Goal: Information Seeking & Learning: Learn about a topic

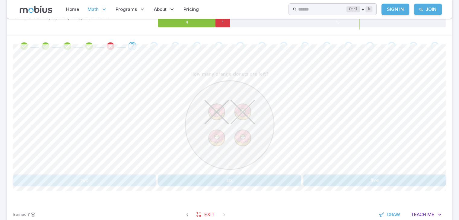
scroll to position [109, 0]
click at [118, 180] on button "two" at bounding box center [84, 180] width 142 height 11
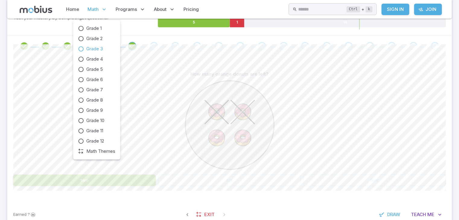
click at [93, 10] on span "Math" at bounding box center [92, 9] width 11 height 7
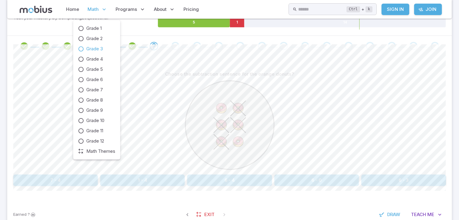
click at [91, 8] on span "Math" at bounding box center [92, 9] width 11 height 7
click at [91, 27] on span "Grade 1" at bounding box center [93, 28] width 15 height 7
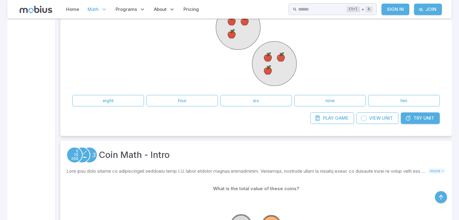
scroll to position [157, 0]
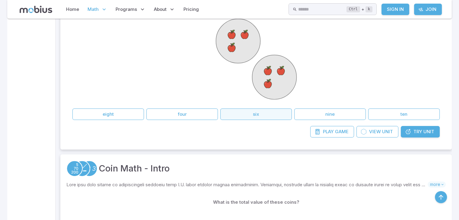
click at [249, 114] on button "six" at bounding box center [255, 114] width 71 height 11
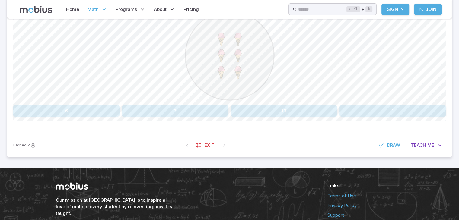
scroll to position [125, 0]
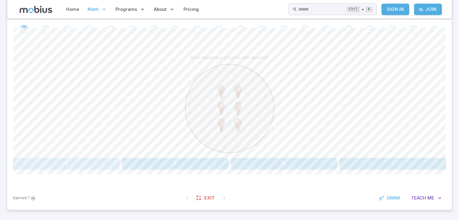
click at [92, 162] on button "6" at bounding box center [66, 163] width 106 height 11
click at [316, 161] on button "2" at bounding box center [374, 163] width 142 height 11
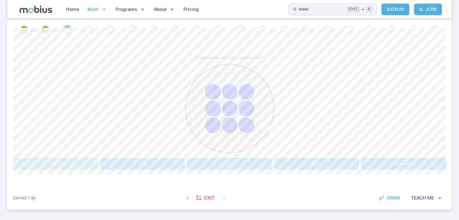
click at [57, 164] on button "nine" at bounding box center [55, 163] width 84 height 11
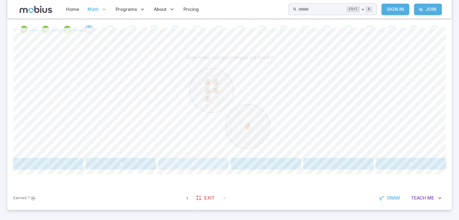
click at [176, 164] on button "6" at bounding box center [193, 163] width 70 height 11
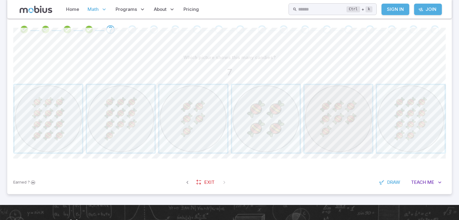
click at [326, 132] on span "button" at bounding box center [338, 119] width 68 height 68
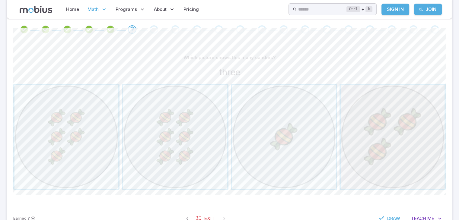
click at [409, 136] on span "button" at bounding box center [392, 137] width 104 height 104
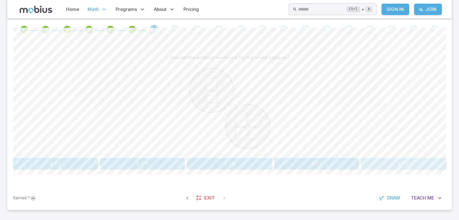
click at [378, 162] on button "2 + 4" at bounding box center [403, 163] width 84 height 11
click at [175, 163] on button "3 + 8" at bounding box center [193, 163] width 70 height 11
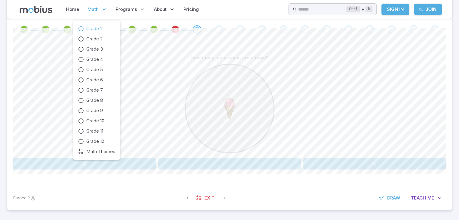
click at [97, 7] on span "Math" at bounding box center [92, 9] width 11 height 7
click at [91, 25] on span "Grade 1" at bounding box center [93, 28] width 15 height 7
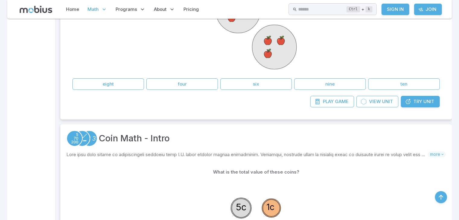
scroll to position [169, 0]
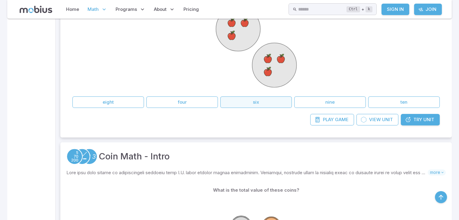
click at [249, 98] on button "six" at bounding box center [255, 102] width 71 height 11
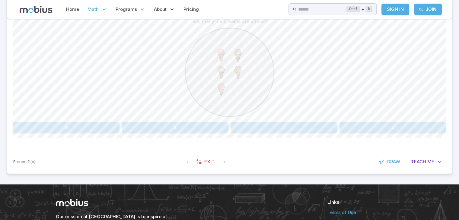
scroll to position [169, 0]
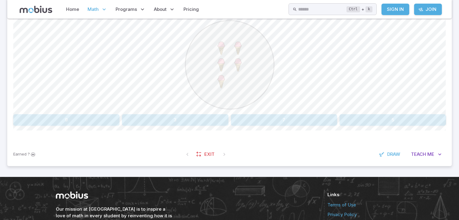
click at [362, 111] on div at bounding box center [229, 66] width 432 height 92
click at [360, 120] on button "5" at bounding box center [392, 119] width 106 height 11
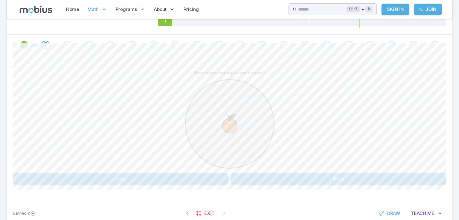
scroll to position [109, 0]
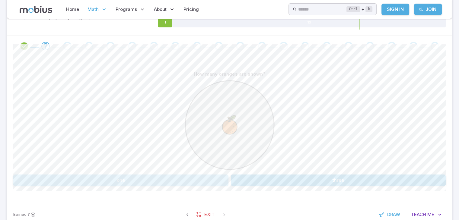
click at [217, 181] on button "one" at bounding box center [120, 180] width 215 height 11
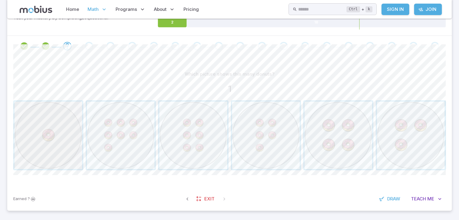
click at [70, 149] on span "button" at bounding box center [48, 136] width 68 height 68
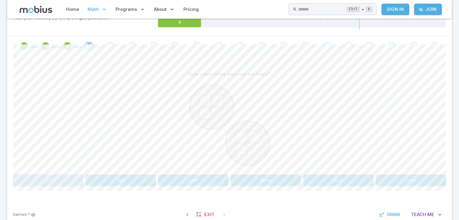
click at [55, 176] on button "six" at bounding box center [48, 180] width 70 height 11
click at [390, 182] on button "2 + 4" at bounding box center [410, 180] width 70 height 11
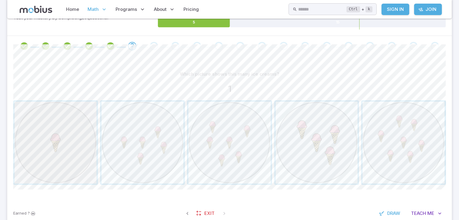
click at [82, 136] on span "button" at bounding box center [55, 143] width 82 height 82
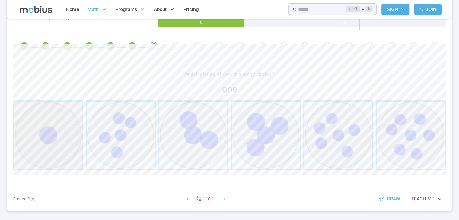
click at [70, 144] on span "button" at bounding box center [48, 136] width 68 height 68
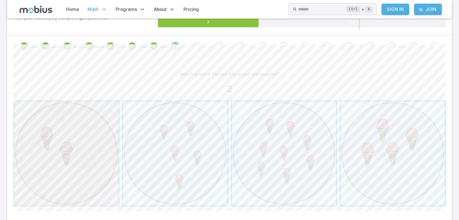
click at [80, 152] on span "button" at bounding box center [66, 154] width 104 height 104
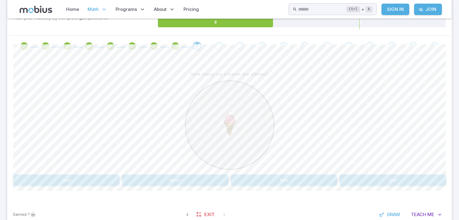
click at [81, 174] on div "How many ice creams are shown? one three five four" at bounding box center [229, 127] width 432 height 118
click at [83, 180] on button "one" at bounding box center [66, 180] width 106 height 11
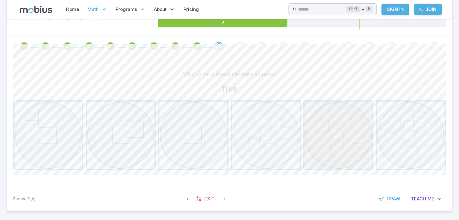
click at [353, 123] on span "button" at bounding box center [338, 136] width 68 height 68
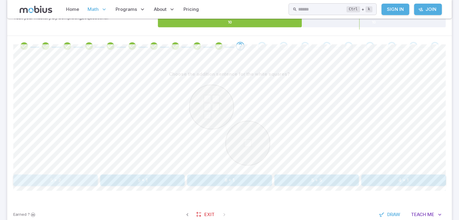
click at [63, 181] on button "5 + 2" at bounding box center [55, 180] width 84 height 11
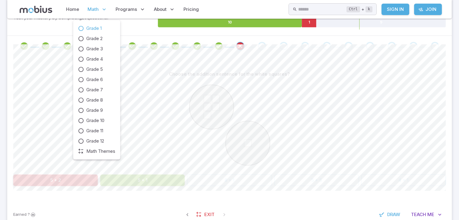
click at [92, 8] on span "Math" at bounding box center [92, 9] width 11 height 7
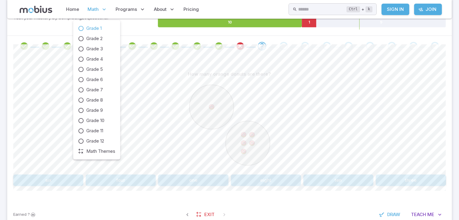
click at [96, 25] on span "Grade 1" at bounding box center [93, 28] width 15 height 7
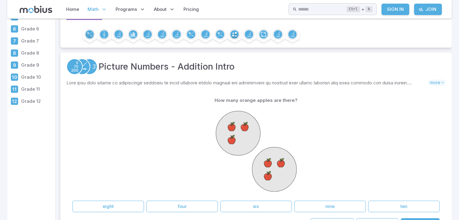
scroll to position [97, 0]
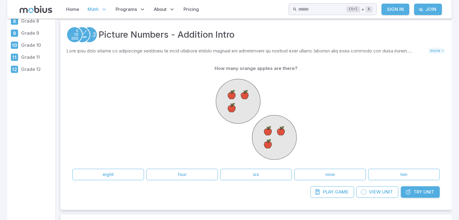
click at [183, 167] on div "How many orange apples are there? eight four six nine ten" at bounding box center [255, 122] width 367 height 118
click at [183, 168] on div "How many orange apples are there? eight four six nine ten" at bounding box center [255, 122] width 367 height 118
click at [184, 173] on button "four" at bounding box center [181, 174] width 71 height 11
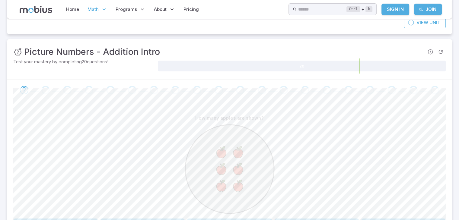
scroll to position [84, 0]
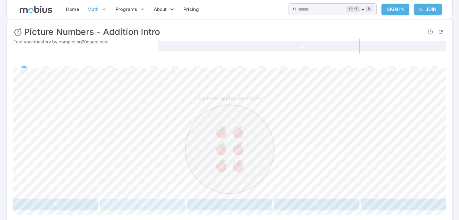
click at [139, 204] on button "6" at bounding box center [142, 204] width 84 height 11
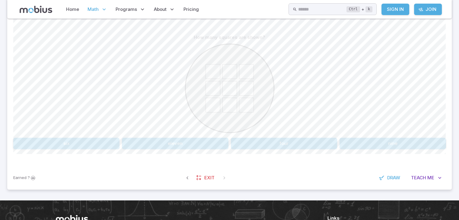
scroll to position [169, 0]
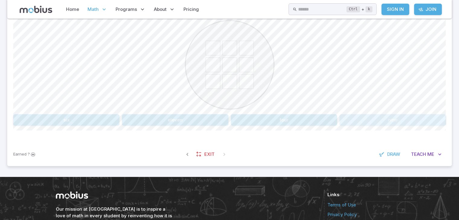
click at [344, 119] on button "nine" at bounding box center [392, 119] width 106 height 11
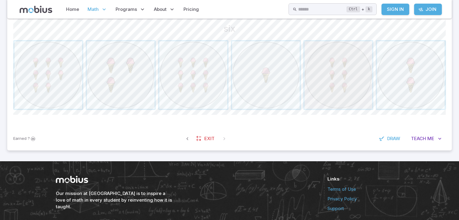
click at [340, 82] on span "button" at bounding box center [338, 75] width 68 height 68
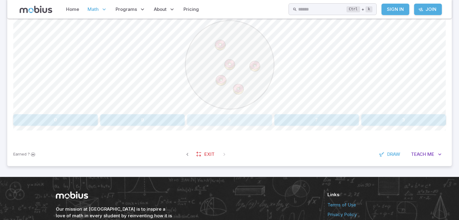
click at [218, 117] on button "5" at bounding box center [229, 119] width 84 height 11
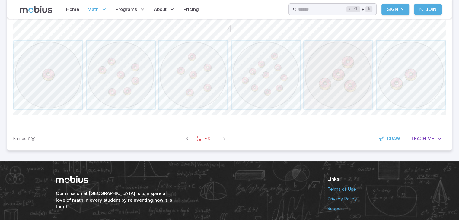
click at [330, 94] on span "button" at bounding box center [338, 75] width 68 height 68
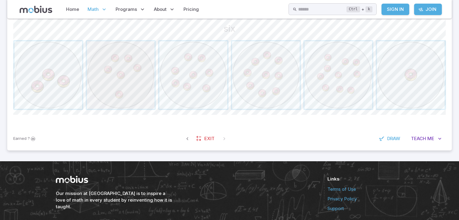
click at [113, 81] on span "button" at bounding box center [121, 75] width 68 height 68
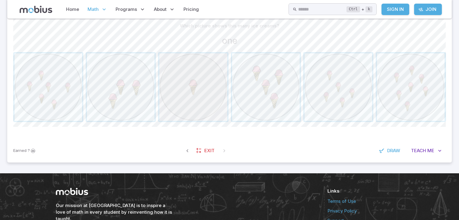
click at [200, 82] on span "button" at bounding box center [193, 87] width 68 height 68
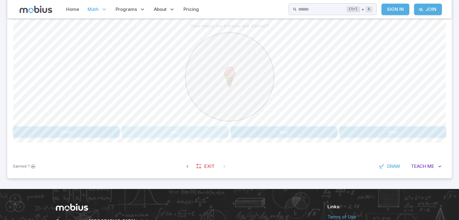
click at [173, 129] on button "one" at bounding box center [175, 131] width 106 height 11
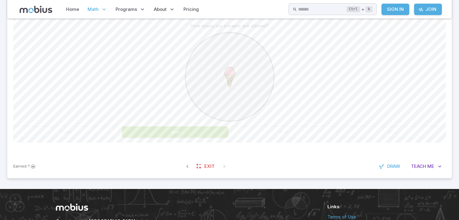
click at [173, 129] on button "one" at bounding box center [175, 131] width 106 height 11
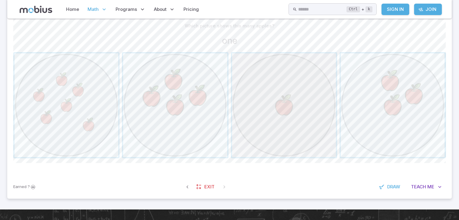
click at [262, 111] on span "button" at bounding box center [284, 105] width 104 height 104
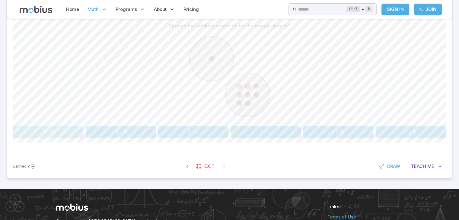
click at [76, 131] on button "1 + 5" at bounding box center [48, 131] width 70 height 11
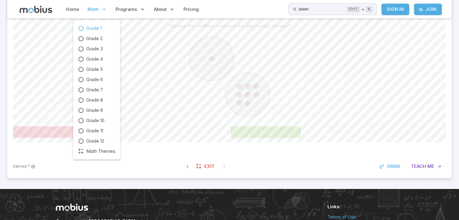
click at [92, 7] on span "Math" at bounding box center [92, 9] width 11 height 7
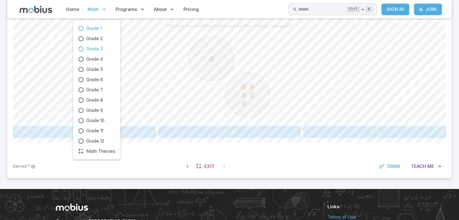
click at [92, 49] on span "Grade 3" at bounding box center [94, 49] width 17 height 7
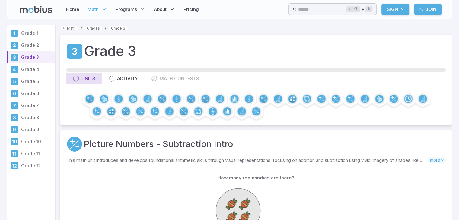
drag, startPoint x: 92, startPoint y: 49, endPoint x: 98, endPoint y: 81, distance: 32.5
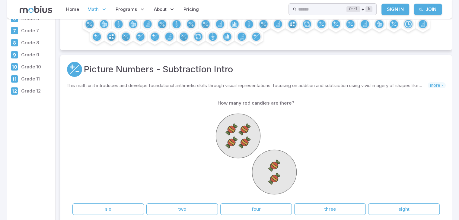
scroll to position [84, 0]
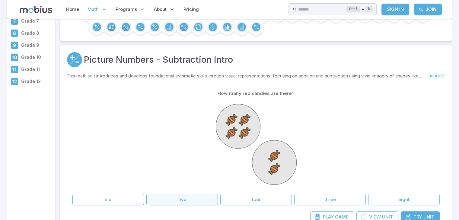
click at [200, 199] on button "two" at bounding box center [181, 199] width 71 height 11
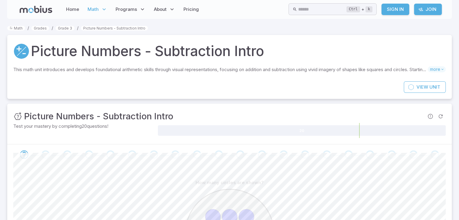
drag, startPoint x: 200, startPoint y: 199, endPoint x: 196, endPoint y: 198, distance: 3.8
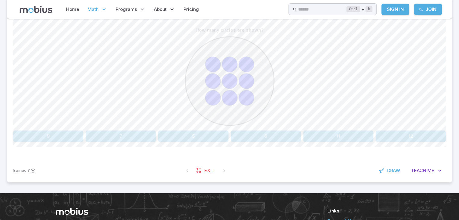
scroll to position [157, 0]
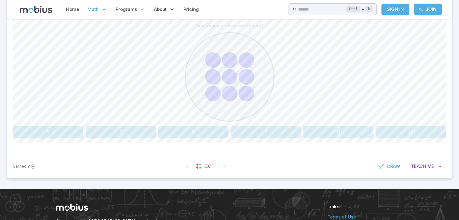
drag, startPoint x: 85, startPoint y: 134, endPoint x: 79, endPoint y: 133, distance: 6.7
click at [79, 133] on div "9 7 5 6 11 12" at bounding box center [229, 131] width 432 height 11
click at [79, 133] on button "9" at bounding box center [48, 131] width 70 height 11
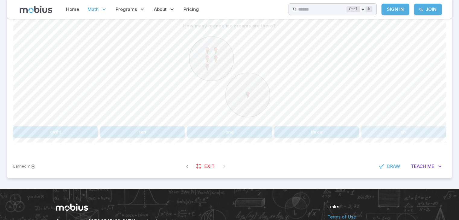
click at [376, 128] on button "six" at bounding box center [403, 131] width 84 height 11
click at [199, 132] on button "5 + 4" at bounding box center [193, 131] width 70 height 11
click at [193, 132] on button "nine" at bounding box center [193, 131] width 70 height 11
click at [103, 128] on button "2" at bounding box center [66, 131] width 106 height 11
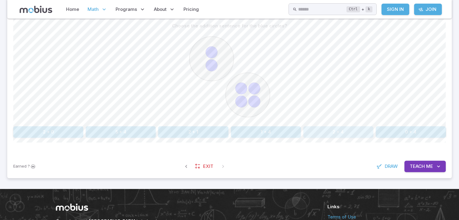
click at [339, 130] on button "2 + 4" at bounding box center [338, 131] width 70 height 11
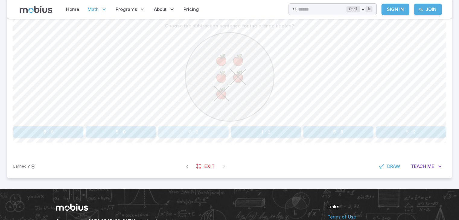
click at [213, 129] on button "7 - 2" at bounding box center [193, 131] width 70 height 11
